Goal: Transaction & Acquisition: Purchase product/service

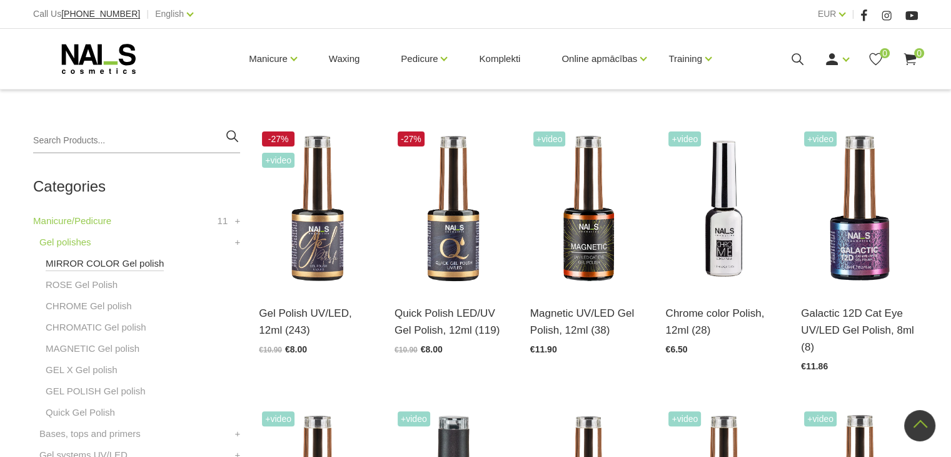
scroll to position [188, 0]
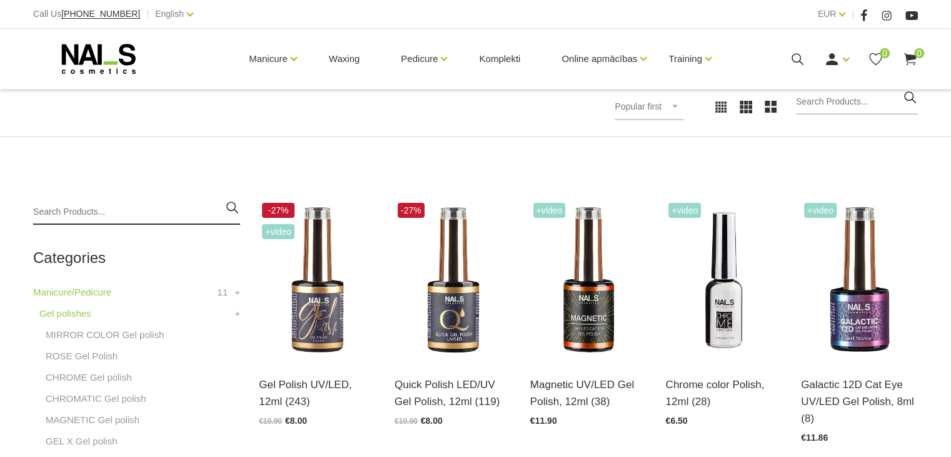
click at [108, 205] on input "search" at bounding box center [136, 212] width 207 height 25
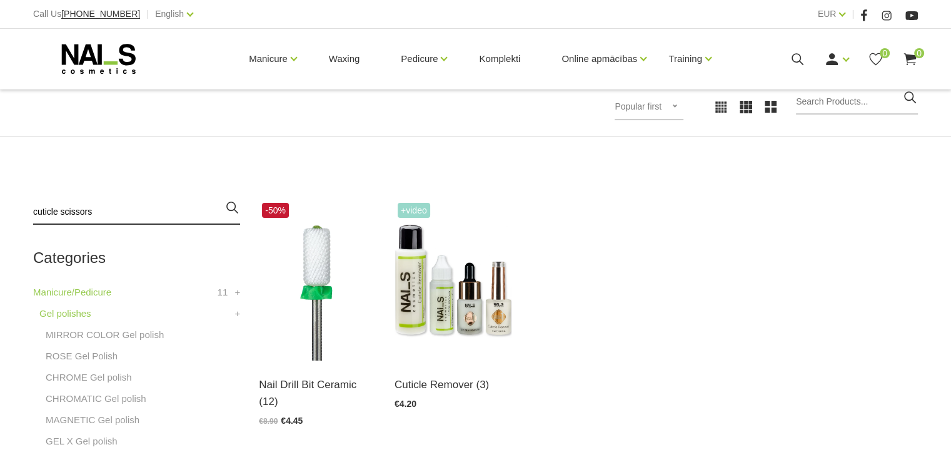
type input "cuticle scissors"
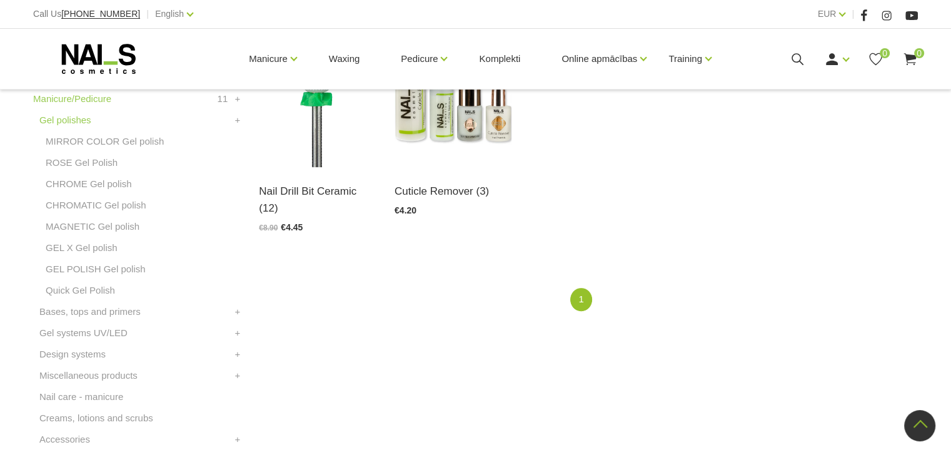
scroll to position [188, 0]
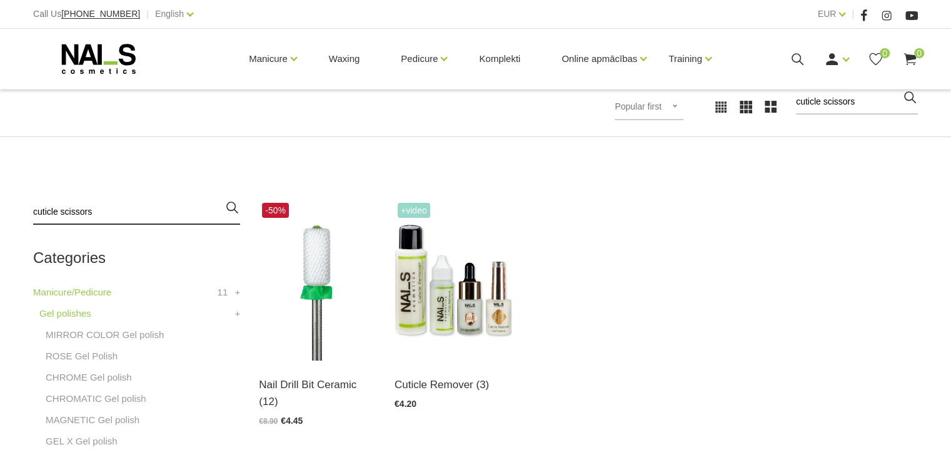
click at [101, 216] on input "cuticle scissors" at bounding box center [136, 212] width 207 height 25
type input "c"
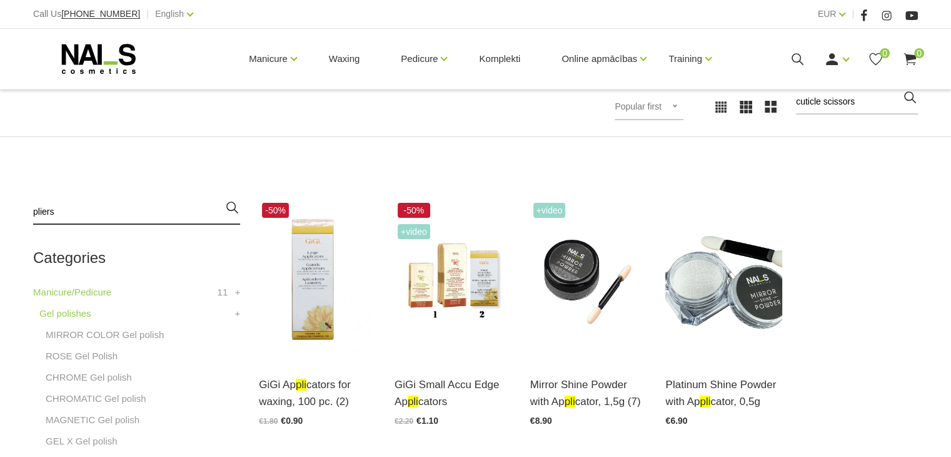
click at [123, 210] on input "pliers" at bounding box center [136, 212] width 207 height 25
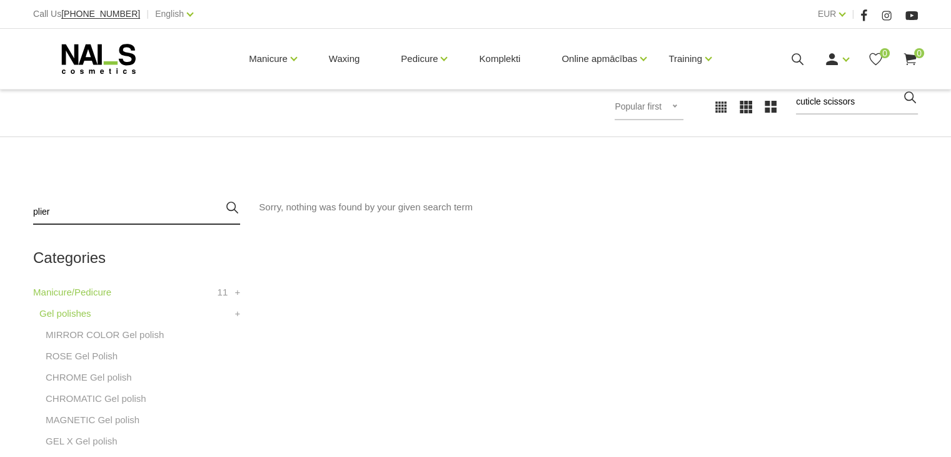
type input "plier"
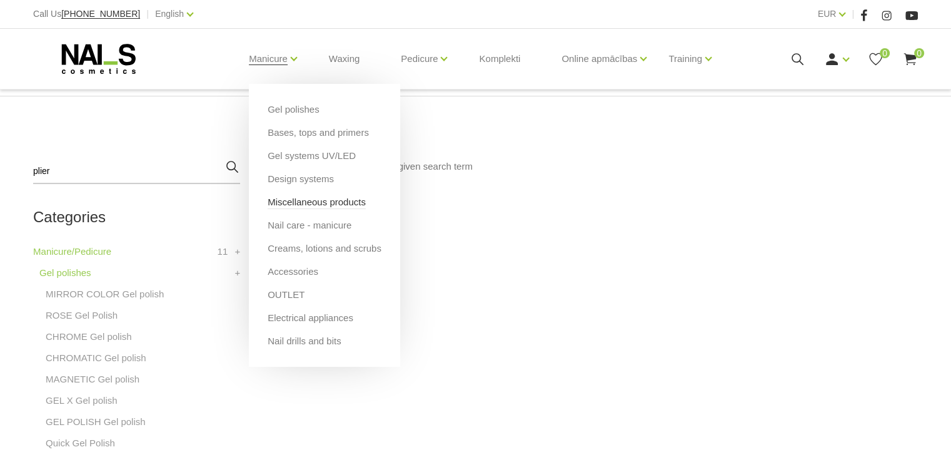
scroll to position [250, 0]
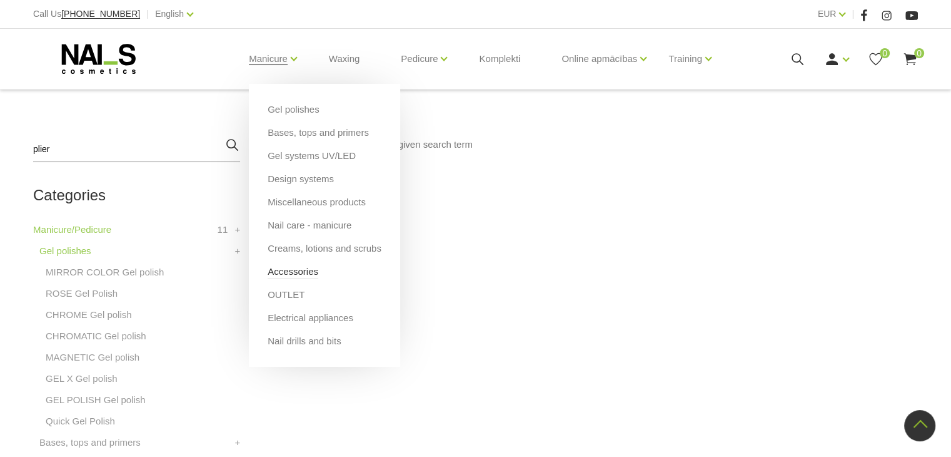
click at [305, 275] on link "Accessories" at bounding box center [293, 272] width 51 height 14
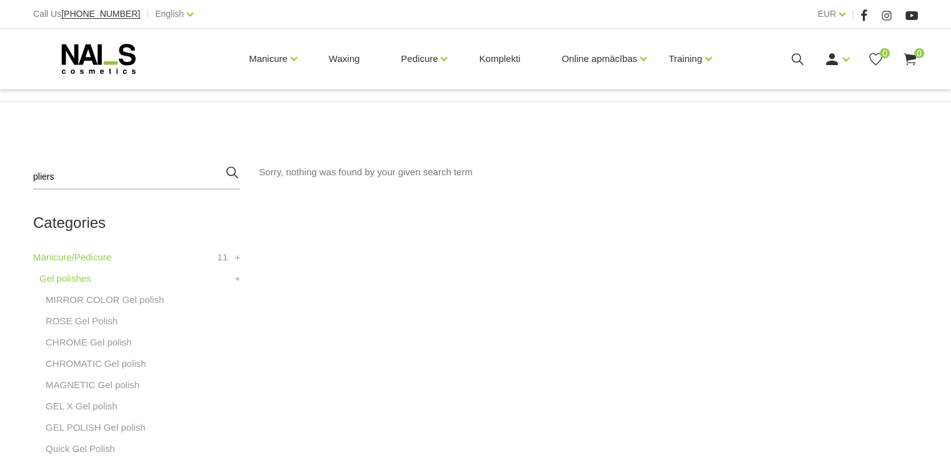
scroll to position [250, 0]
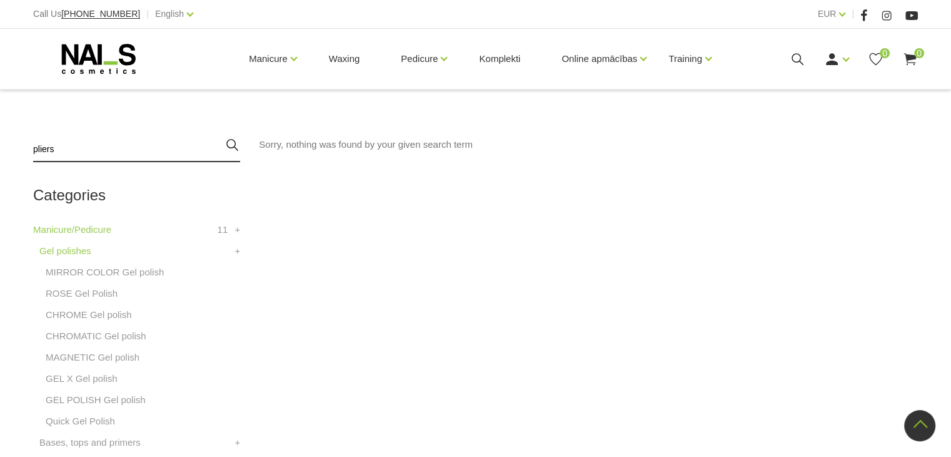
type input "ppliers"
click at [67, 149] on input "pliers" at bounding box center [136, 149] width 207 height 25
type input "p"
click at [165, 157] on input "pushe" at bounding box center [136, 149] width 207 height 25
type input "p"
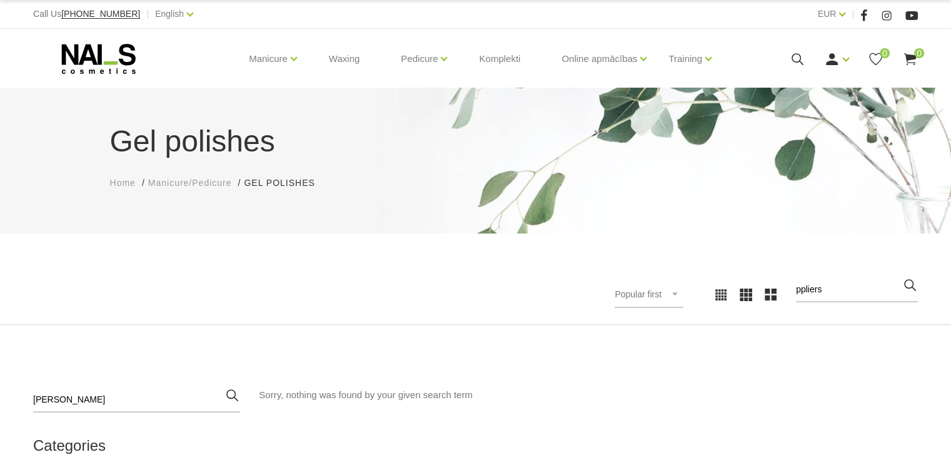
scroll to position [0, 0]
type input "[PERSON_NAME]"
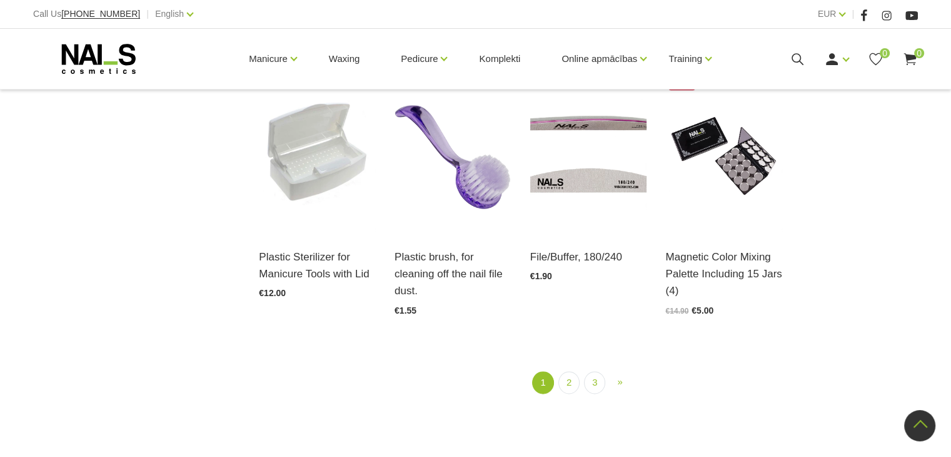
scroll to position [1619, 0]
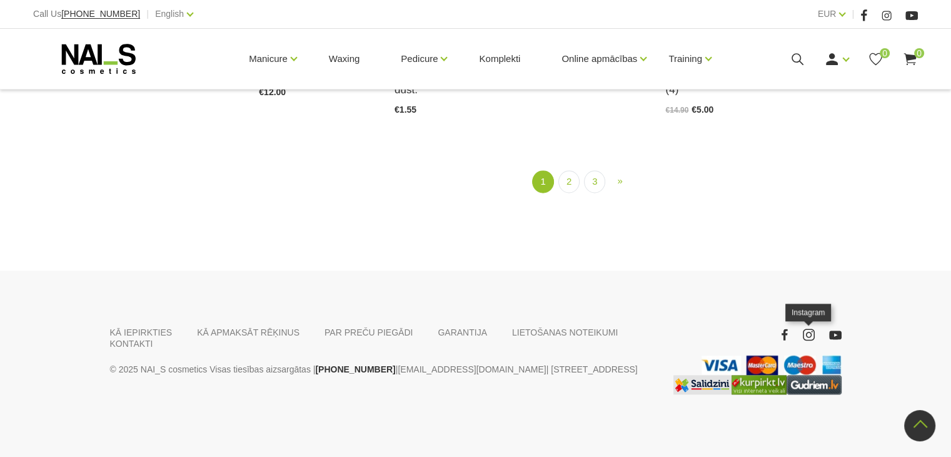
click at [808, 339] on use at bounding box center [809, 334] width 12 height 12
click at [802, 333] on icon at bounding box center [809, 334] width 16 height 16
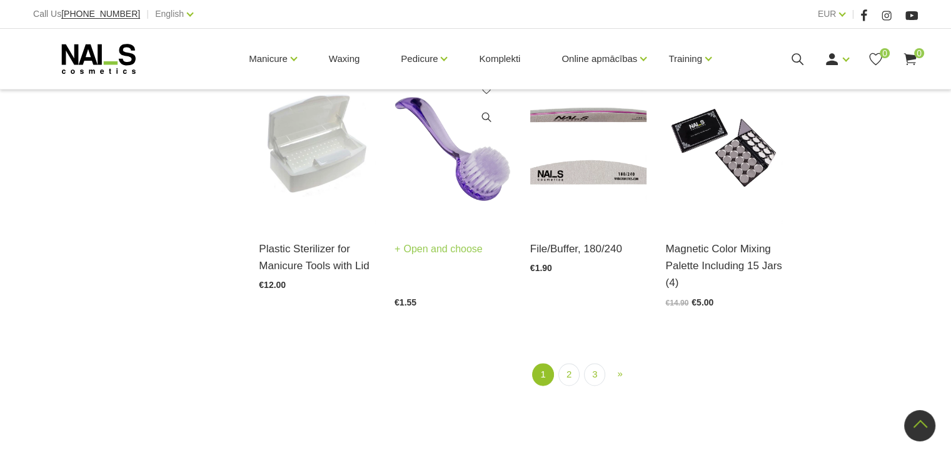
scroll to position [1118, 0]
